Goal: Task Accomplishment & Management: Manage account settings

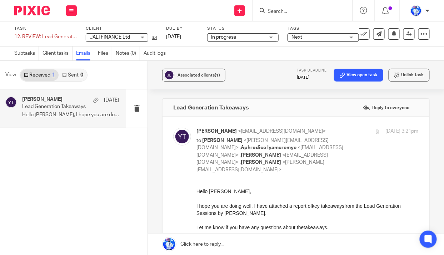
scroll to position [215, 0]
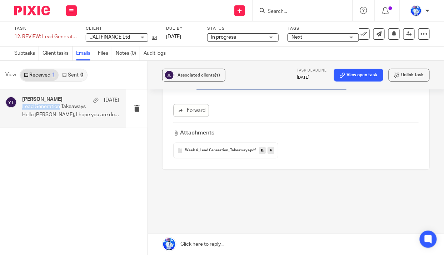
drag, startPoint x: 22, startPoint y: 107, endPoint x: 59, endPoint y: 107, distance: 36.8
click at [59, 107] on p "Lead Generation Takeaways" at bounding box center [60, 107] width 77 height 6
copy p "Lead Generation"
click at [70, 146] on div "Yonah Tashobya 10 Jul Lead Generation Takeaways Hello Felix, I hope you are doi…" at bounding box center [73, 171] width 147 height 165
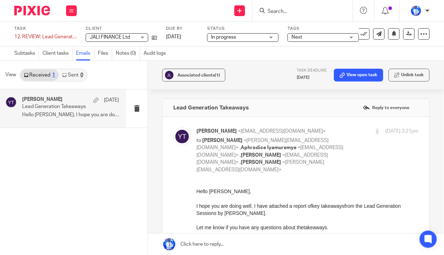
scroll to position [97, 0]
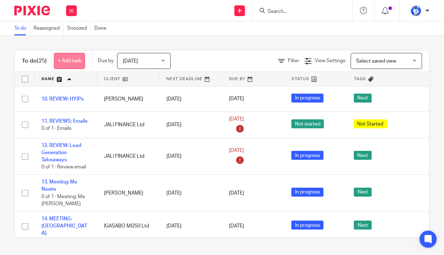
scroll to position [195, 0]
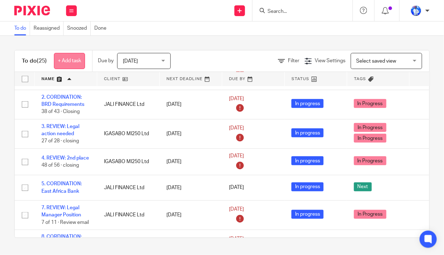
click at [68, 61] on link "+ Add task" at bounding box center [69, 61] width 31 height 16
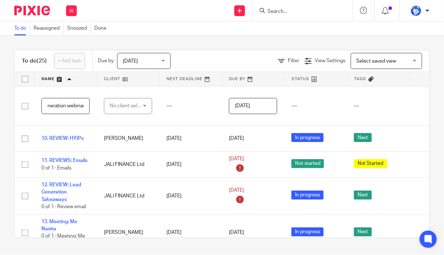
scroll to position [0, 40]
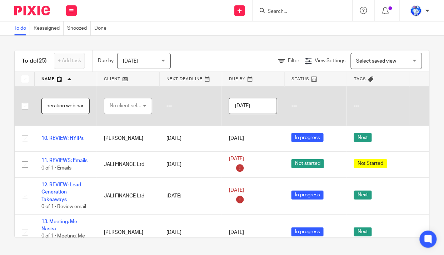
type input "REVIEW: Lead generation webinar"
click at [134, 103] on div "No client selected" at bounding box center [127, 105] width 34 height 15
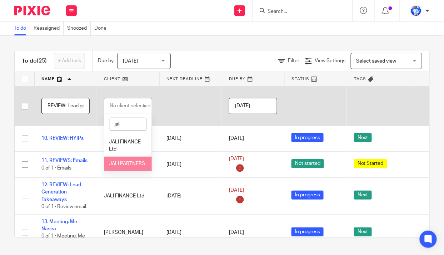
type input "jali"
click at [121, 163] on li "JALI PARTNERS" at bounding box center [127, 163] width 47 height 15
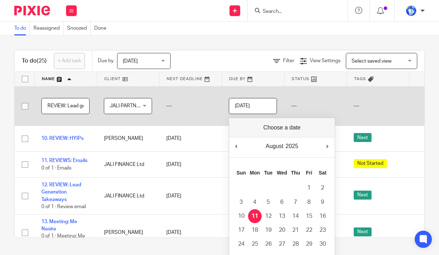
click at [270, 105] on input "2025-08-11" at bounding box center [253, 106] width 48 height 16
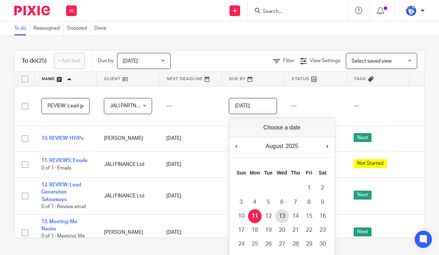
type input "2025-08-13"
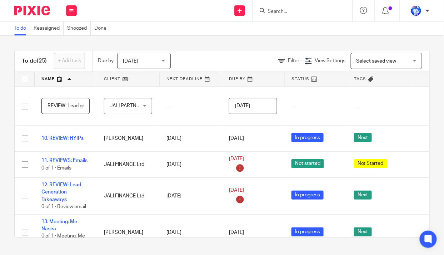
scroll to position [0, 57]
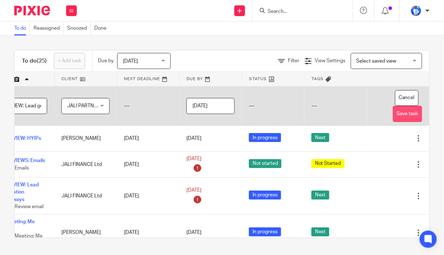
click at [397, 116] on button "Save task" at bounding box center [407, 114] width 29 height 16
